Goal: Information Seeking & Learning: Learn about a topic

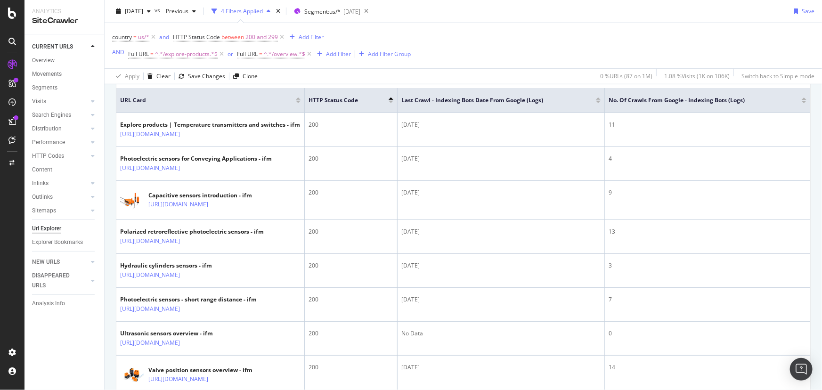
scroll to position [128, 0]
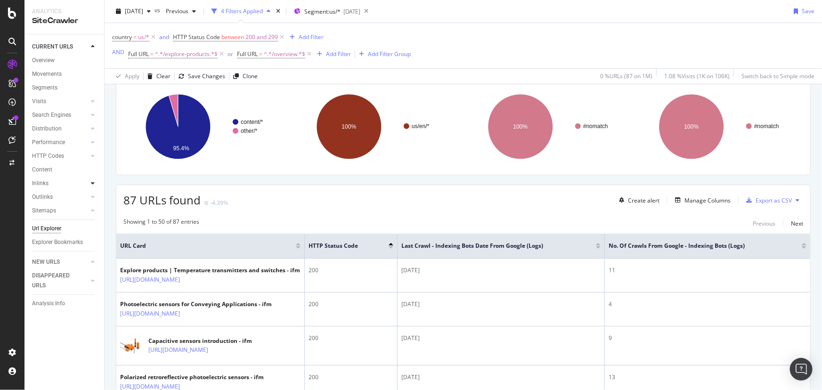
click at [96, 184] on div at bounding box center [92, 182] width 9 height 9
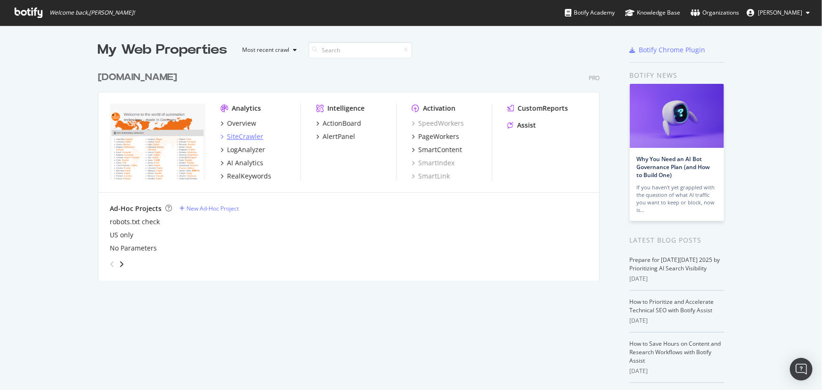
click at [246, 137] on div "SiteCrawler" at bounding box center [245, 136] width 36 height 9
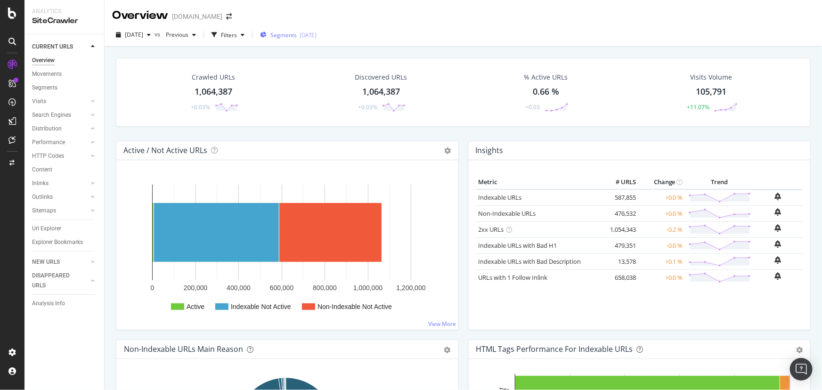
click at [316, 34] on div "[DATE]" at bounding box center [307, 35] width 17 height 8
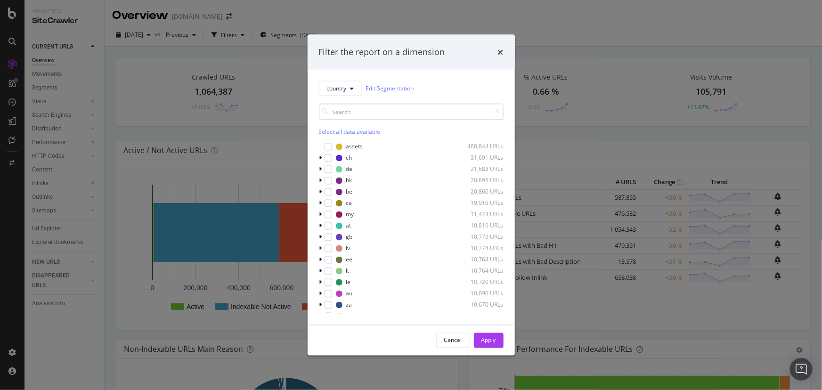
click at [345, 113] on input "modal" at bounding box center [411, 111] width 185 height 16
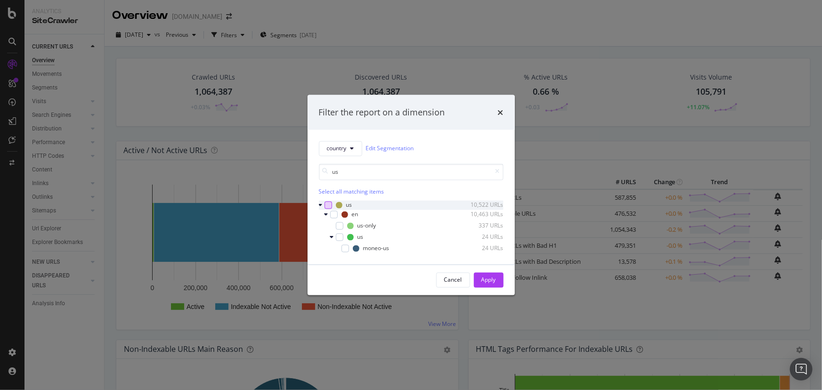
type input "us"
click at [325, 203] on div "modal" at bounding box center [328, 205] width 8 height 8
drag, startPoint x: 481, startPoint y: 273, endPoint x: 523, endPoint y: 330, distance: 70.7
click at [481, 273] on div "Apply" at bounding box center [488, 280] width 15 height 14
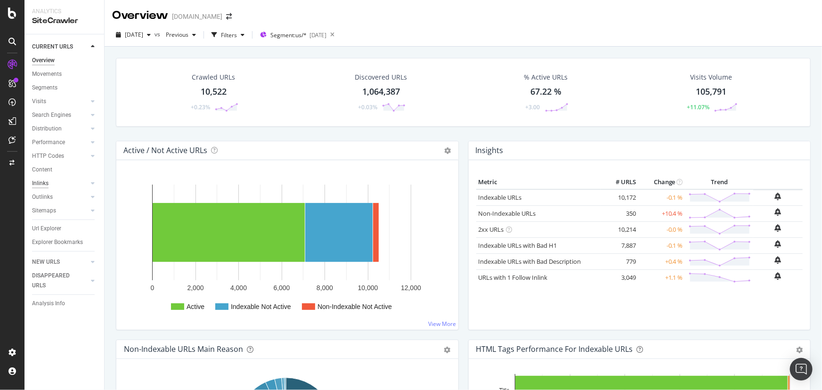
click at [40, 183] on div "Inlinks" at bounding box center [40, 183] width 16 height 10
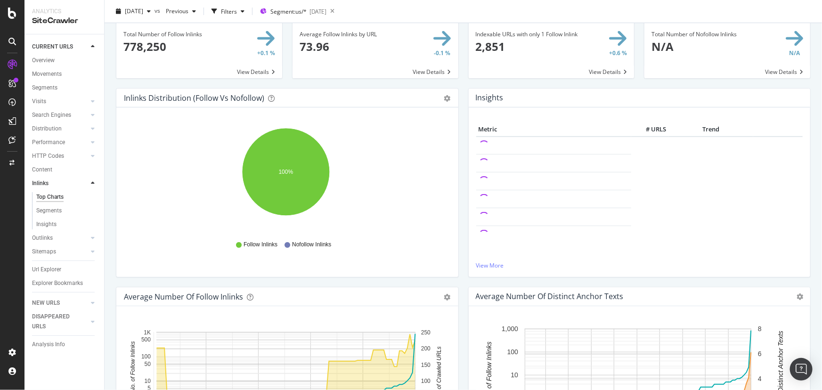
scroll to position [24, 0]
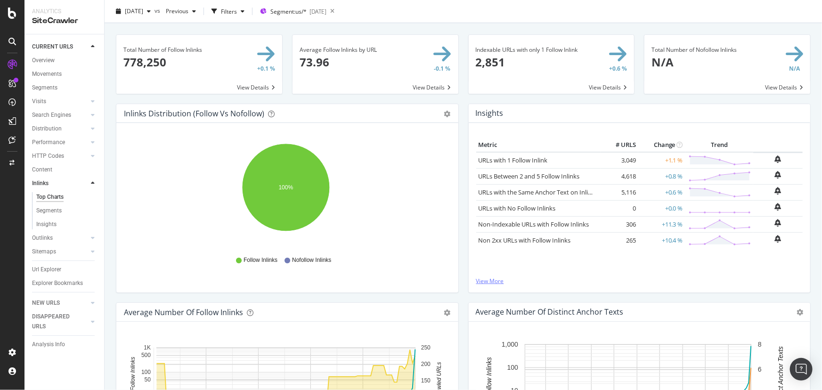
click at [493, 278] on link "View More" at bounding box center [639, 281] width 327 height 8
